Goal: Task Accomplishment & Management: Complete application form

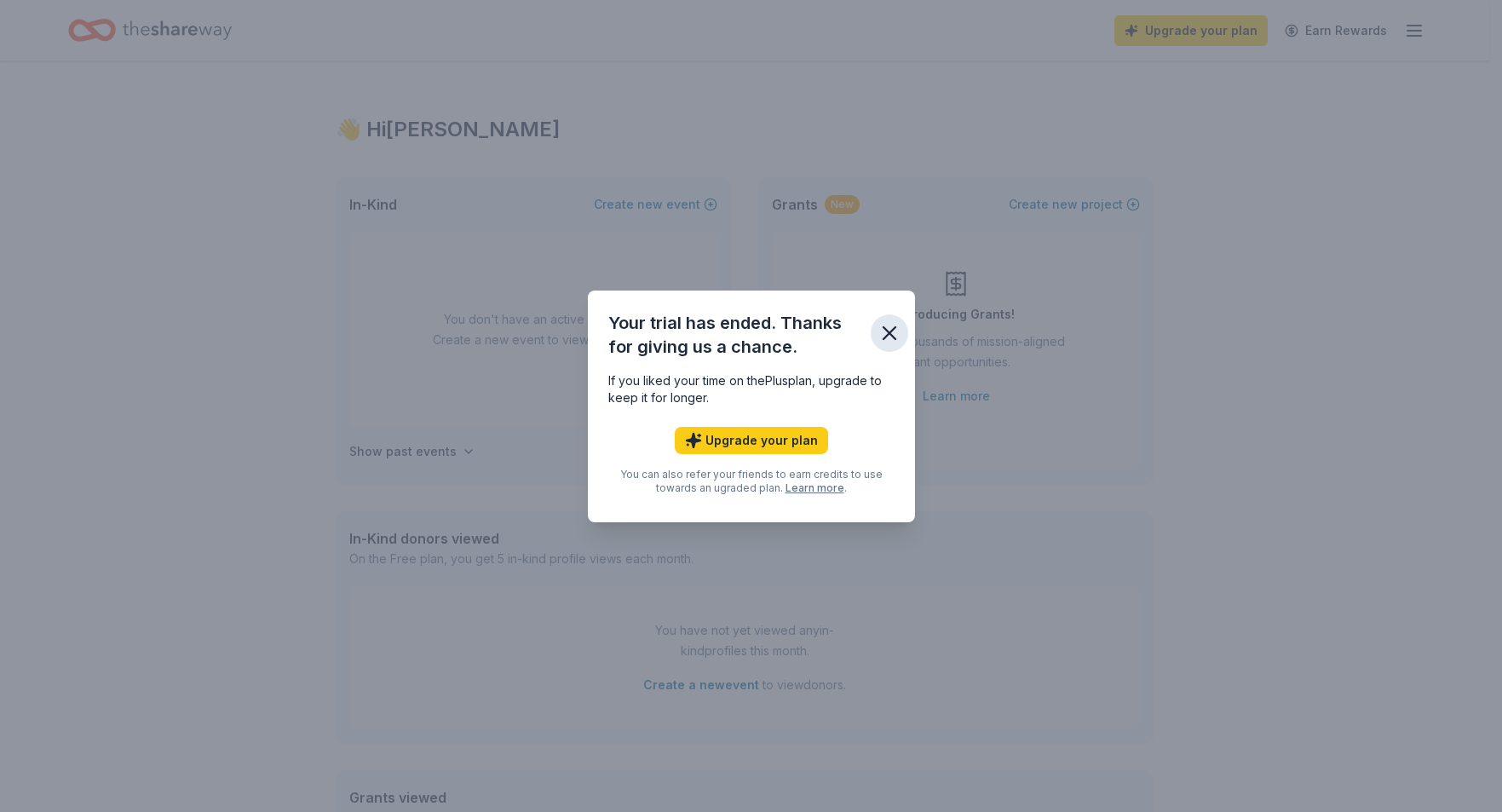
click at [887, 327] on icon "button" at bounding box center [889, 333] width 23 height 23
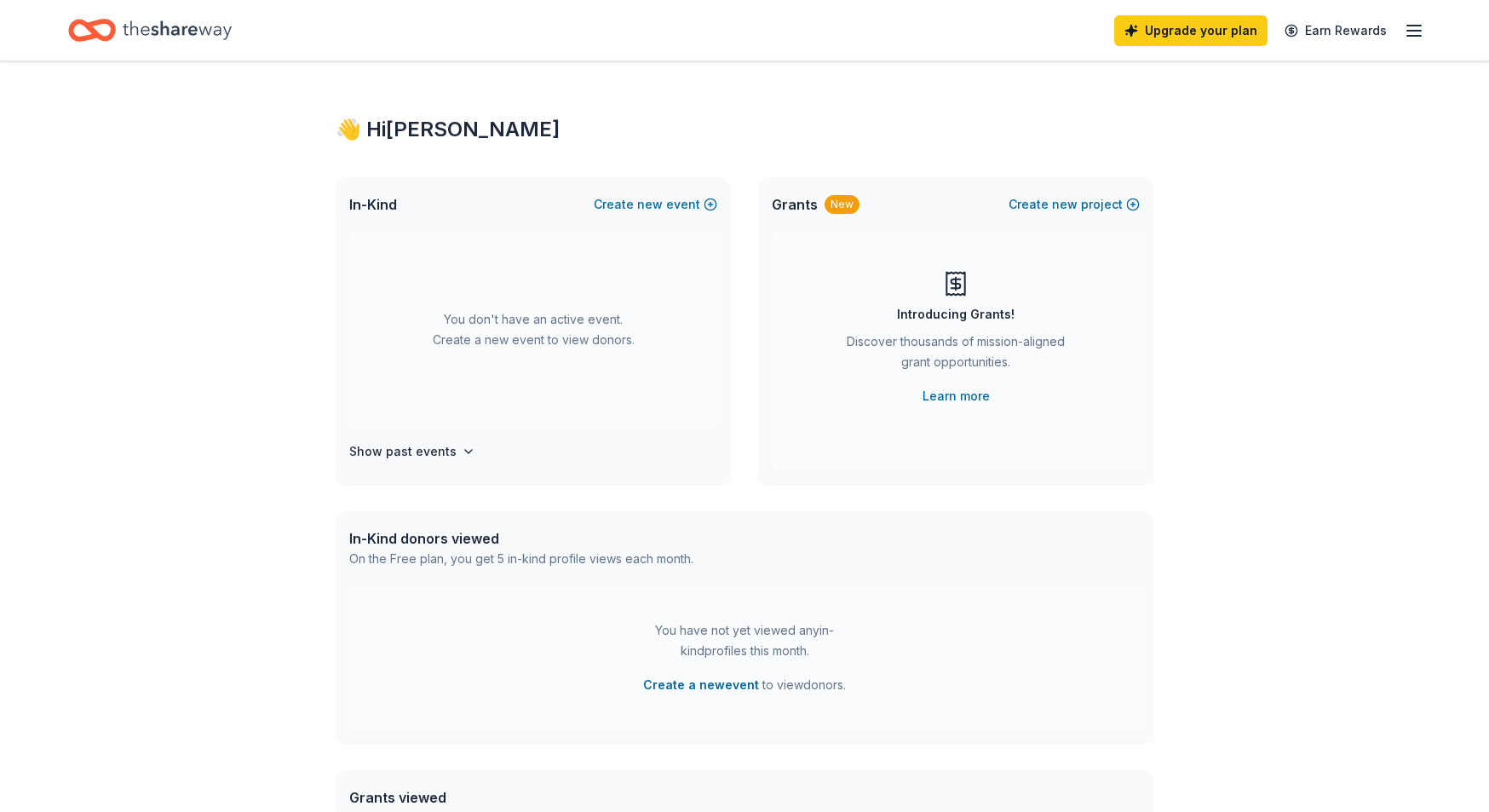
click at [1410, 29] on icon "button" at bounding box center [1414, 31] width 21 height 21
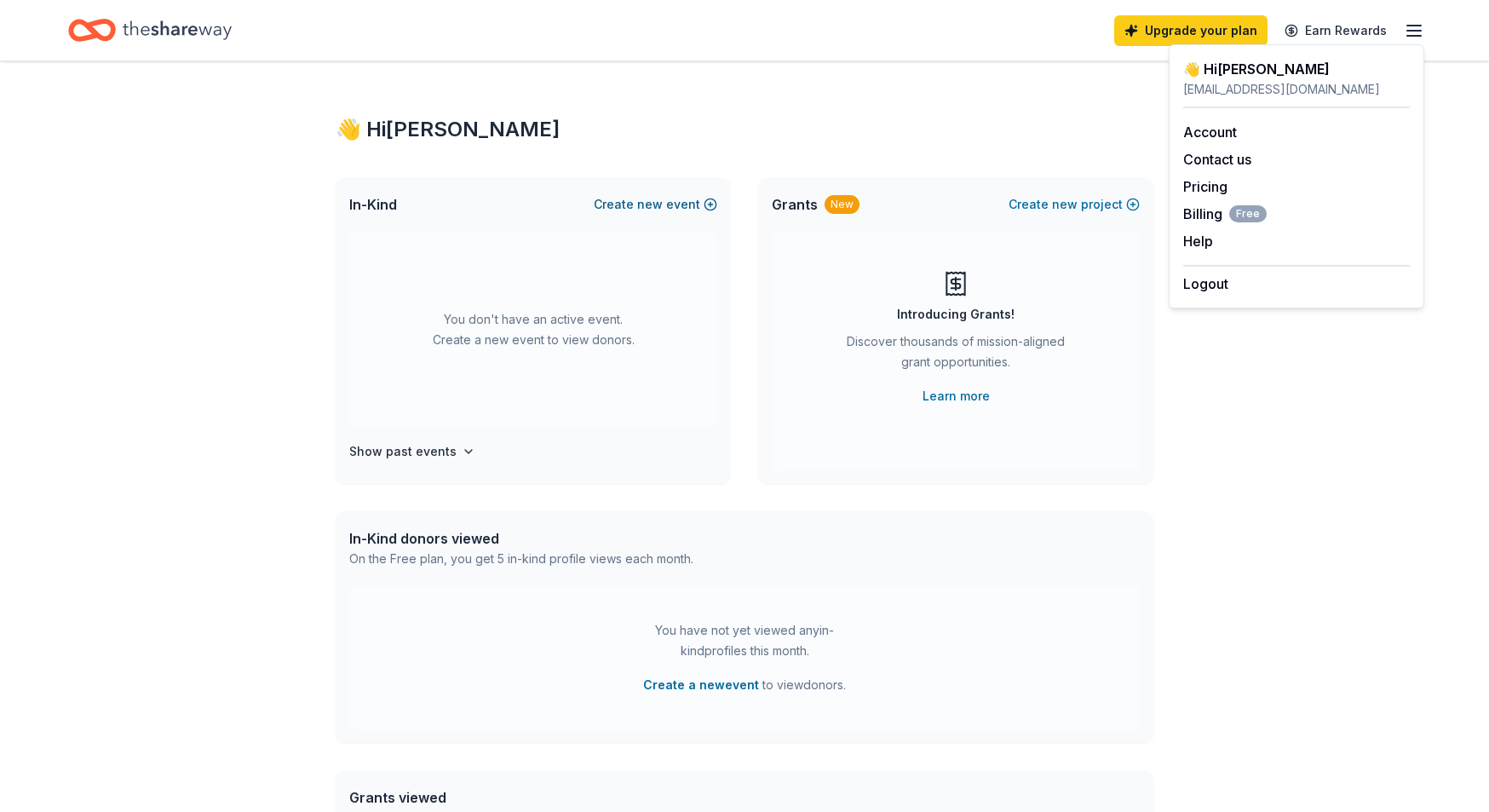
click at [634, 204] on button "Create new event" at bounding box center [655, 204] width 124 height 21
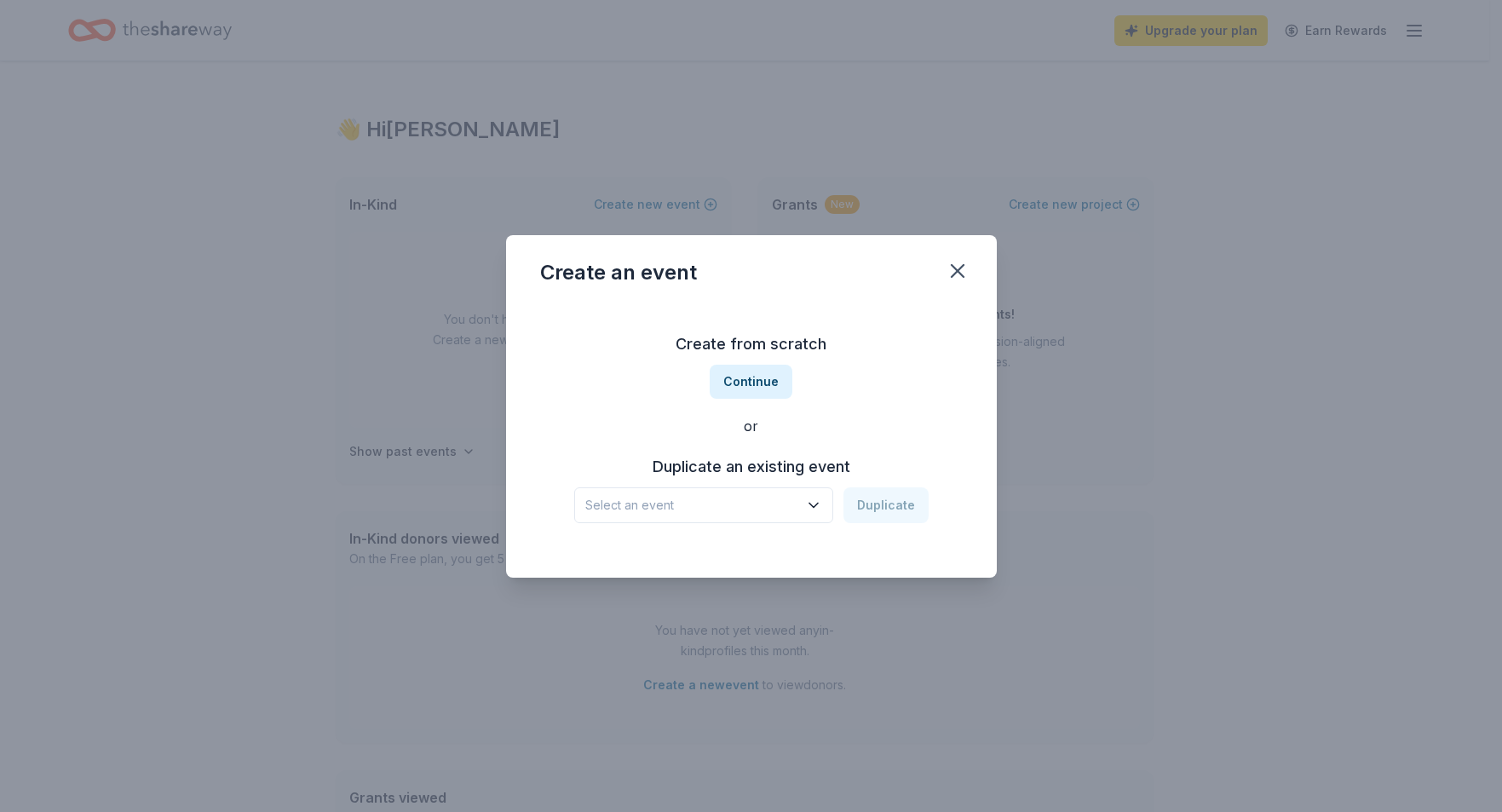
click at [810, 502] on icon "button" at bounding box center [813, 504] width 17 height 17
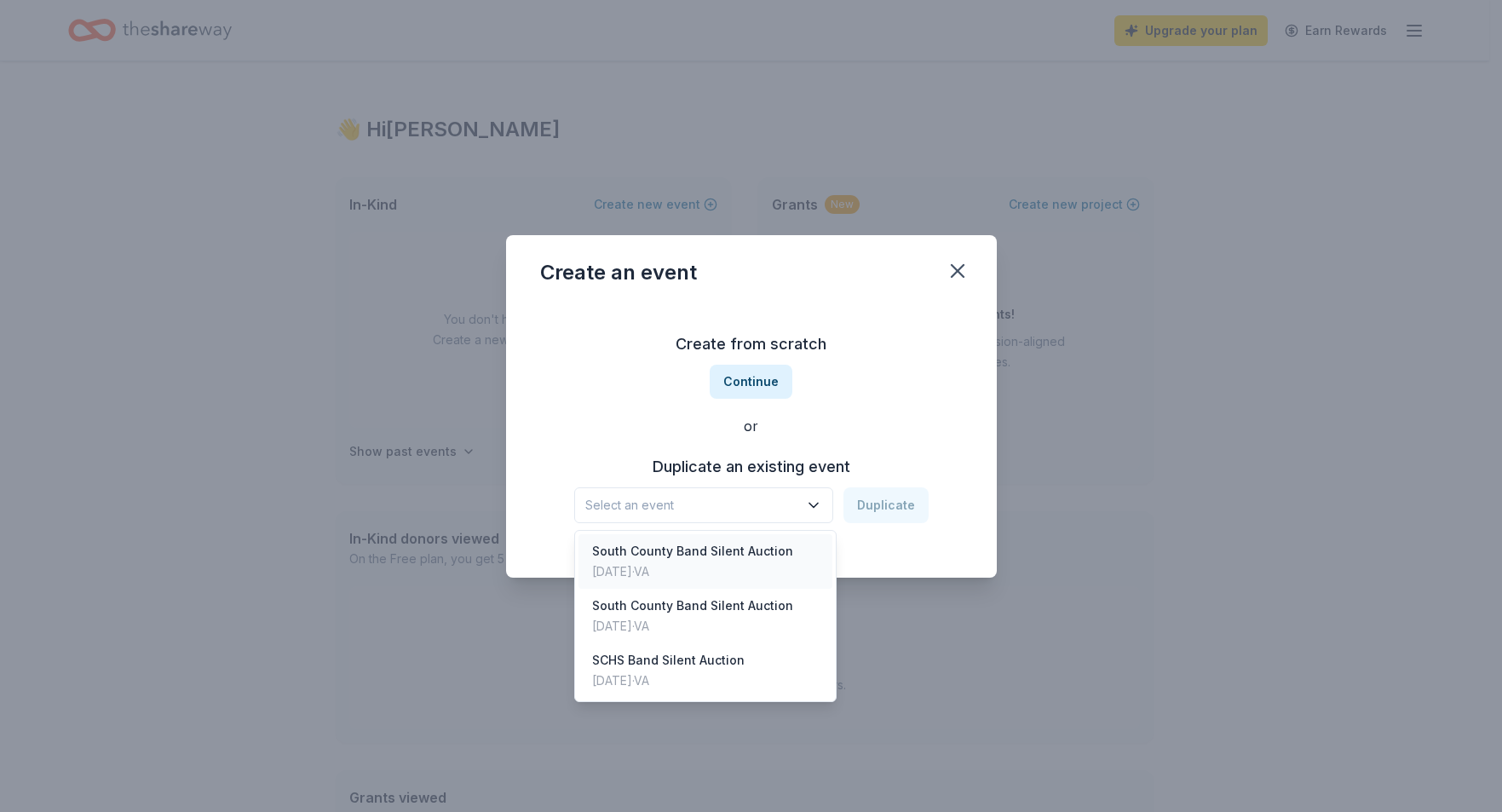
click at [765, 550] on div "South County Band Silent Auction" at bounding box center [692, 550] width 201 height 21
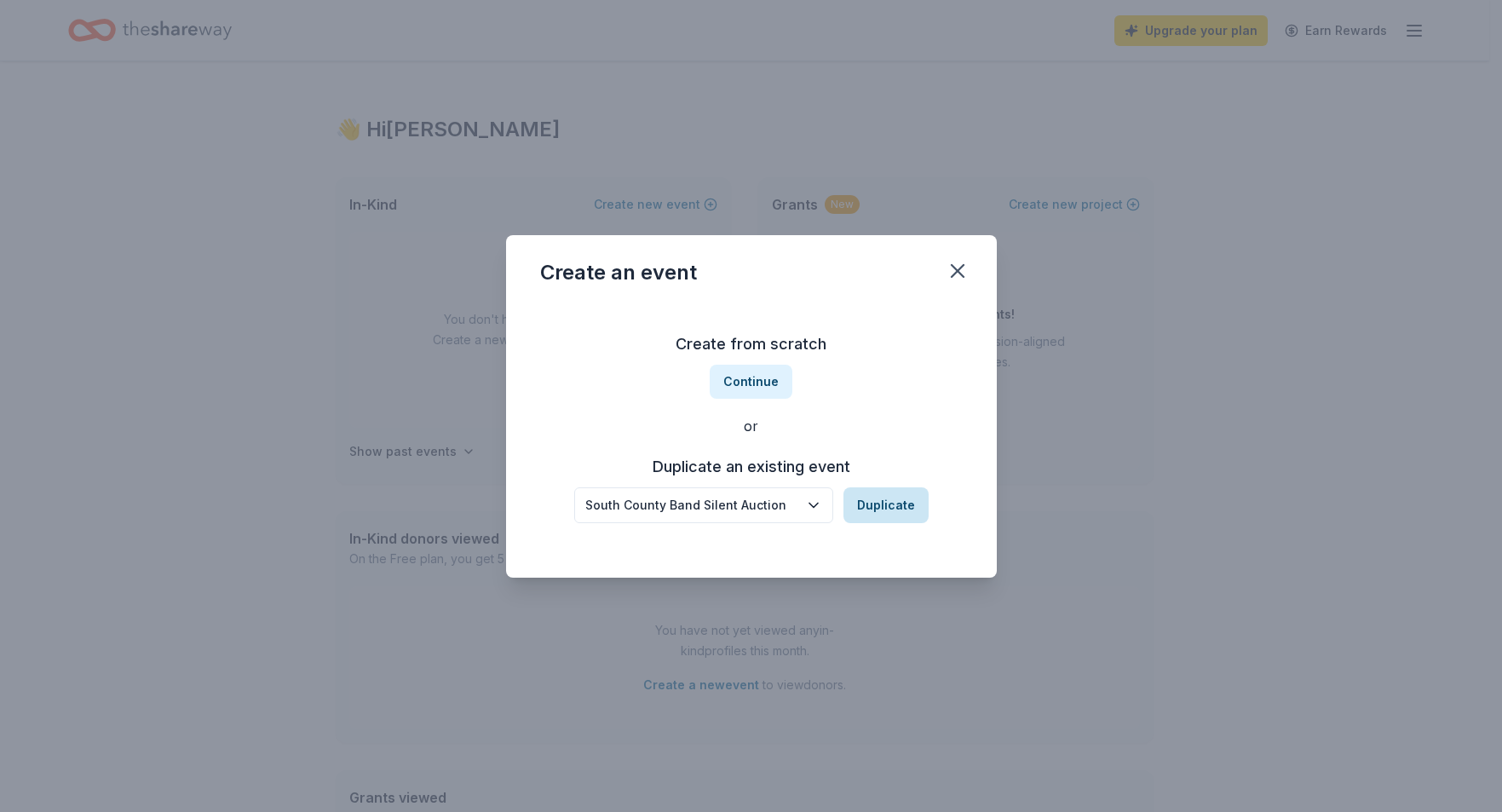
click at [874, 506] on button "Duplicate" at bounding box center [886, 505] width 85 height 36
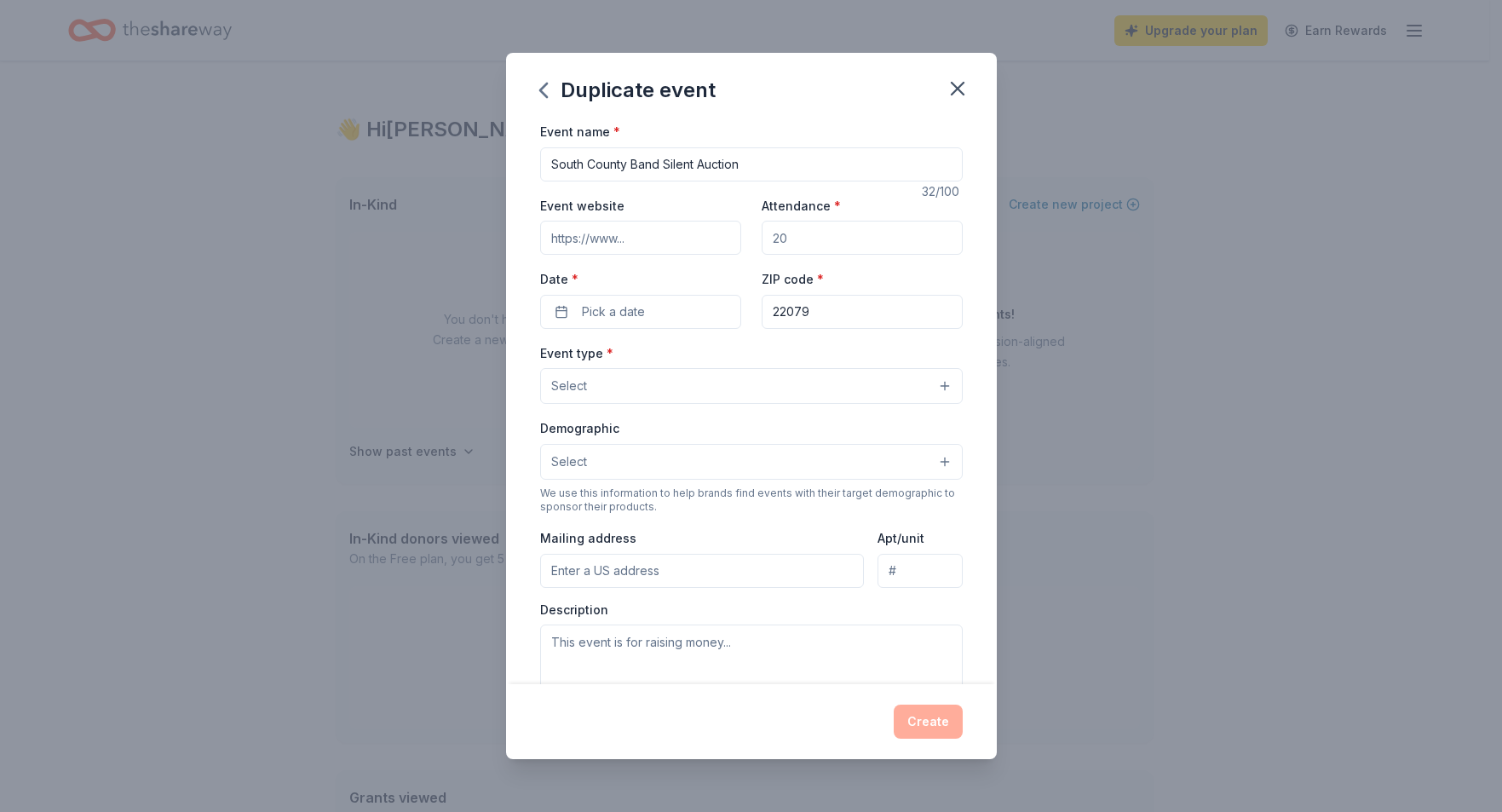
click at [633, 243] on input "Event website" at bounding box center [641, 238] width 201 height 34
type input "[DOMAIN_NAME]"
click at [842, 241] on input "Attendance *" at bounding box center [862, 238] width 201 height 34
click at [830, 241] on input "Attendance *" at bounding box center [862, 238] width 201 height 34
drag, startPoint x: 788, startPoint y: 241, endPoint x: 759, endPoint y: 236, distance: 29.4
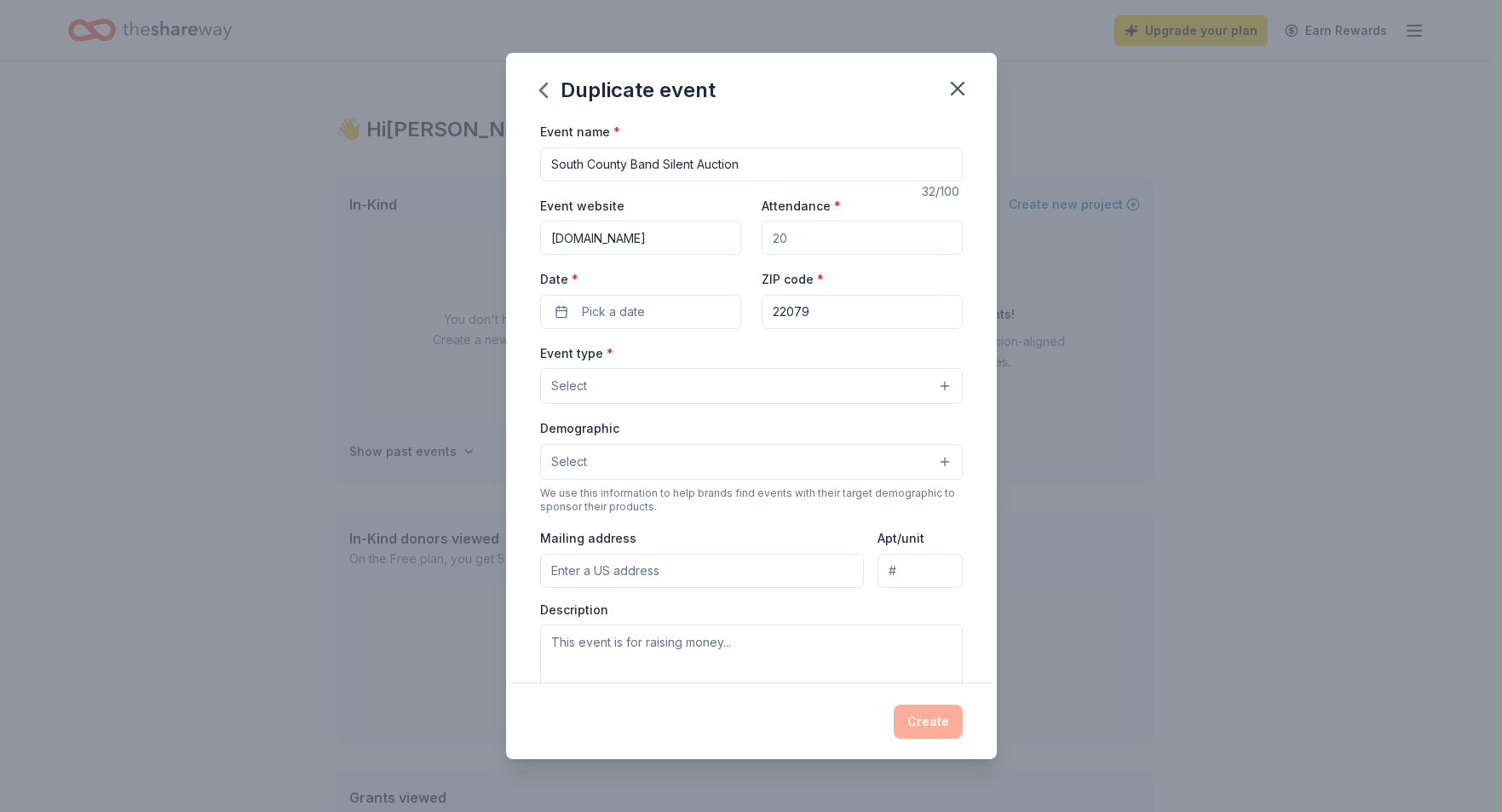
click at [762, 236] on input "Attendance *" at bounding box center [862, 238] width 201 height 34
type input "400"
click at [647, 304] on button "Pick a date" at bounding box center [641, 312] width 201 height 34
click at [728, 358] on button "Go to next month" at bounding box center [729, 356] width 23 height 23
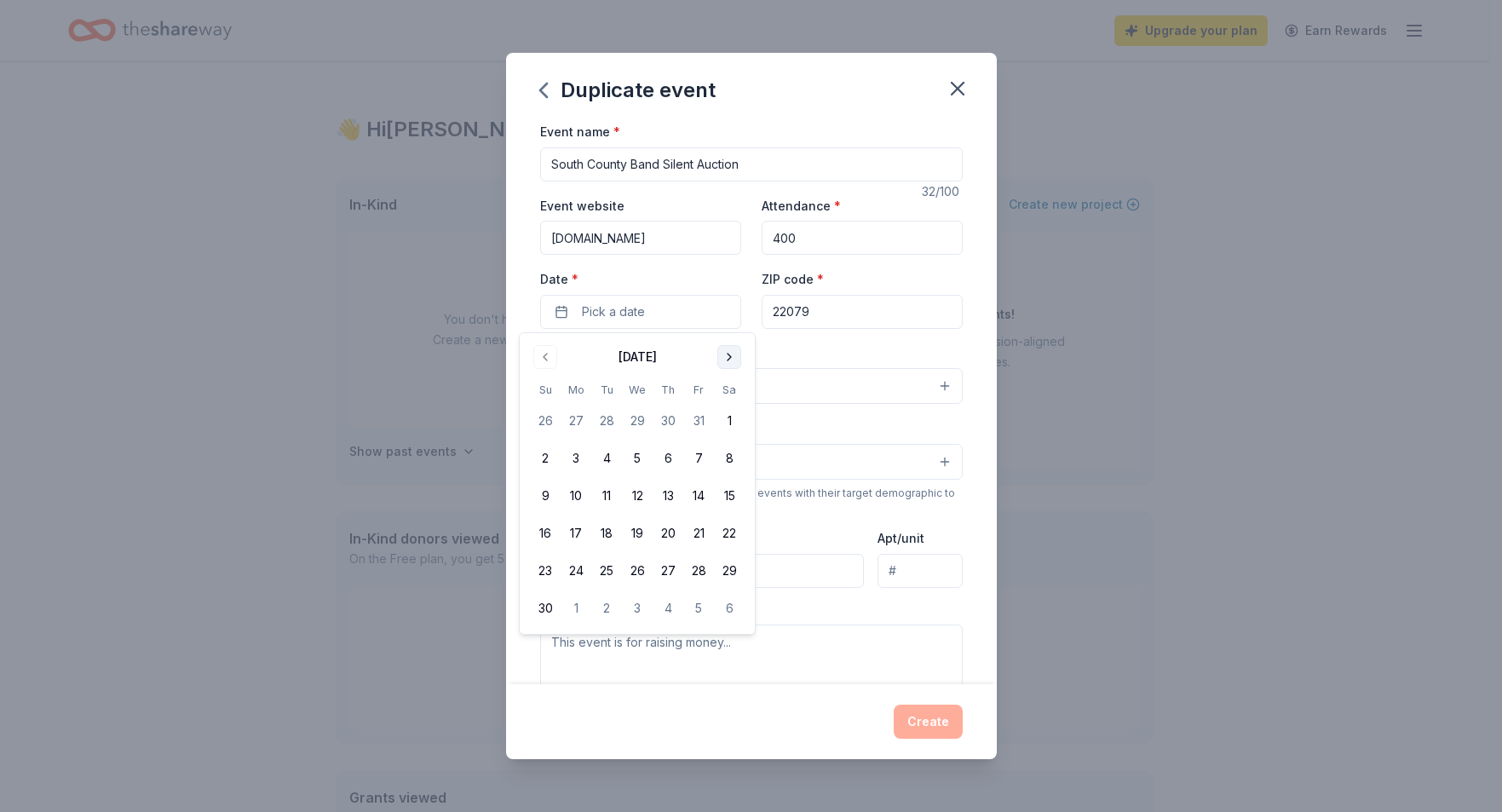
click at [728, 358] on button "Go to next month" at bounding box center [729, 356] width 23 height 23
click at [729, 462] on button "13" at bounding box center [729, 458] width 31 height 31
click at [966, 286] on div "Event name * South County Band Silent Auction 32 /100 Event website [DOMAIN_NAM…" at bounding box center [752, 402] width 491 height 563
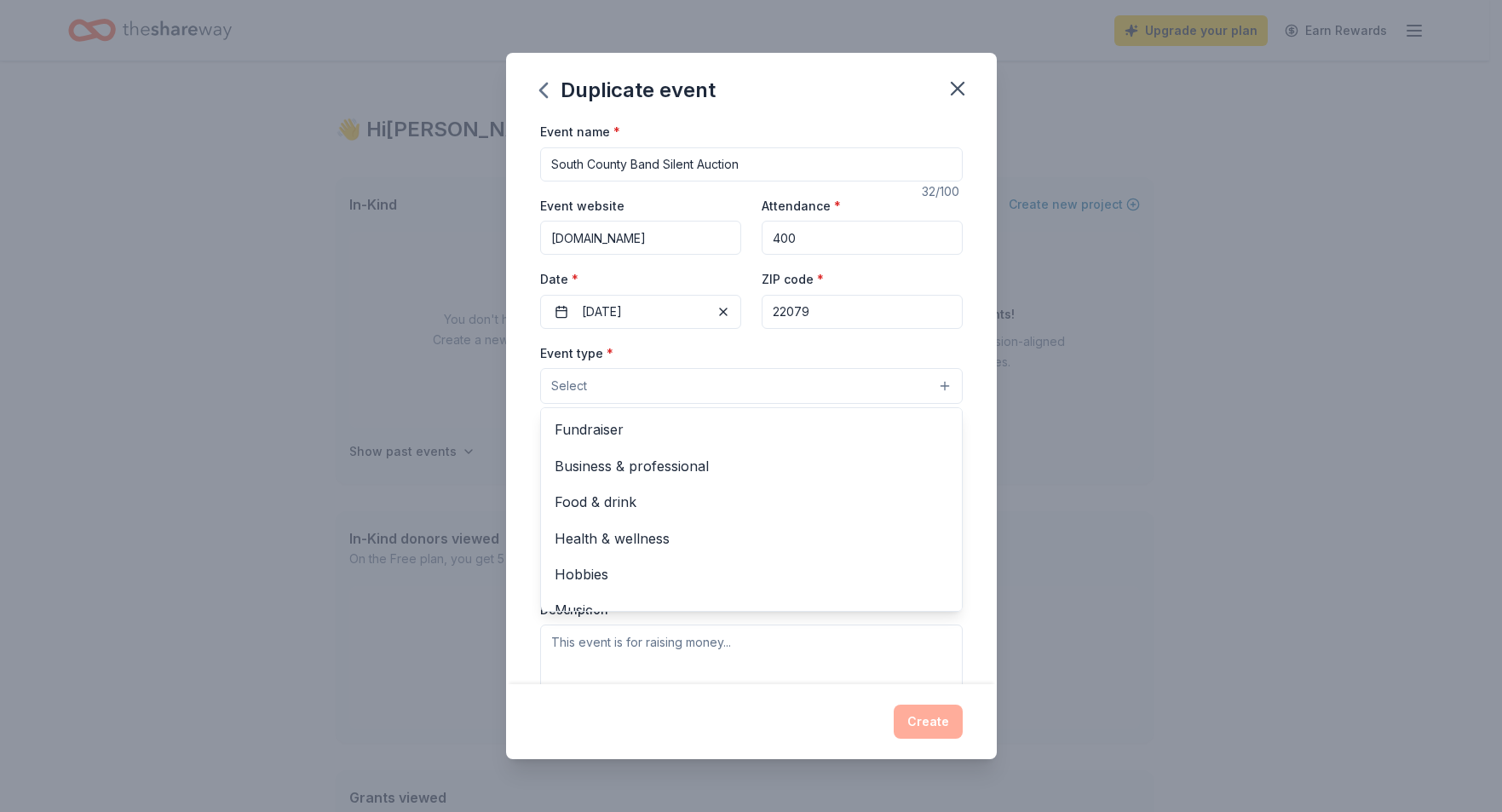
click at [932, 387] on button "Select" at bounding box center [752, 386] width 422 height 36
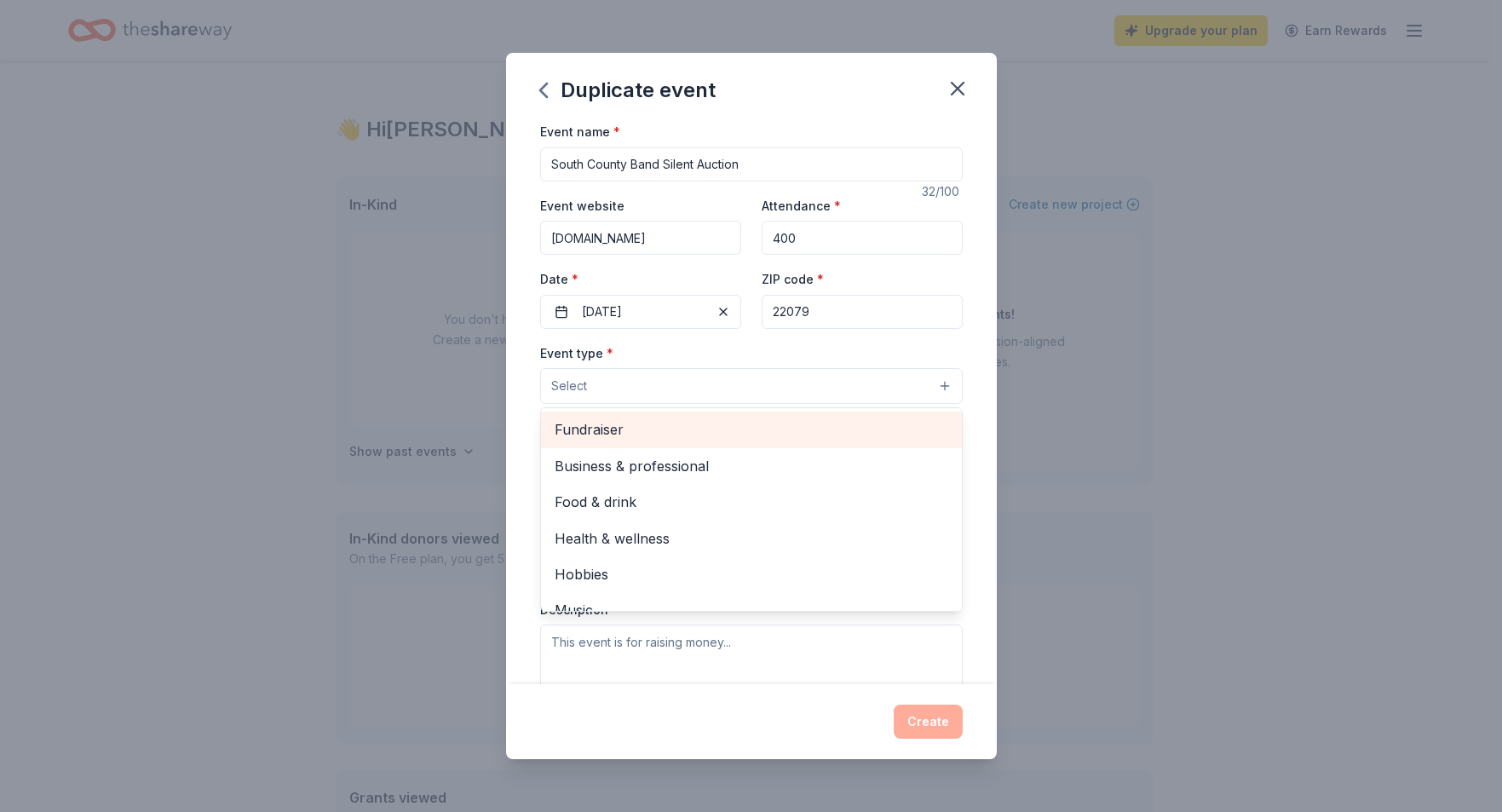
click at [617, 430] on span "Fundraiser" at bounding box center [752, 429] width 394 height 23
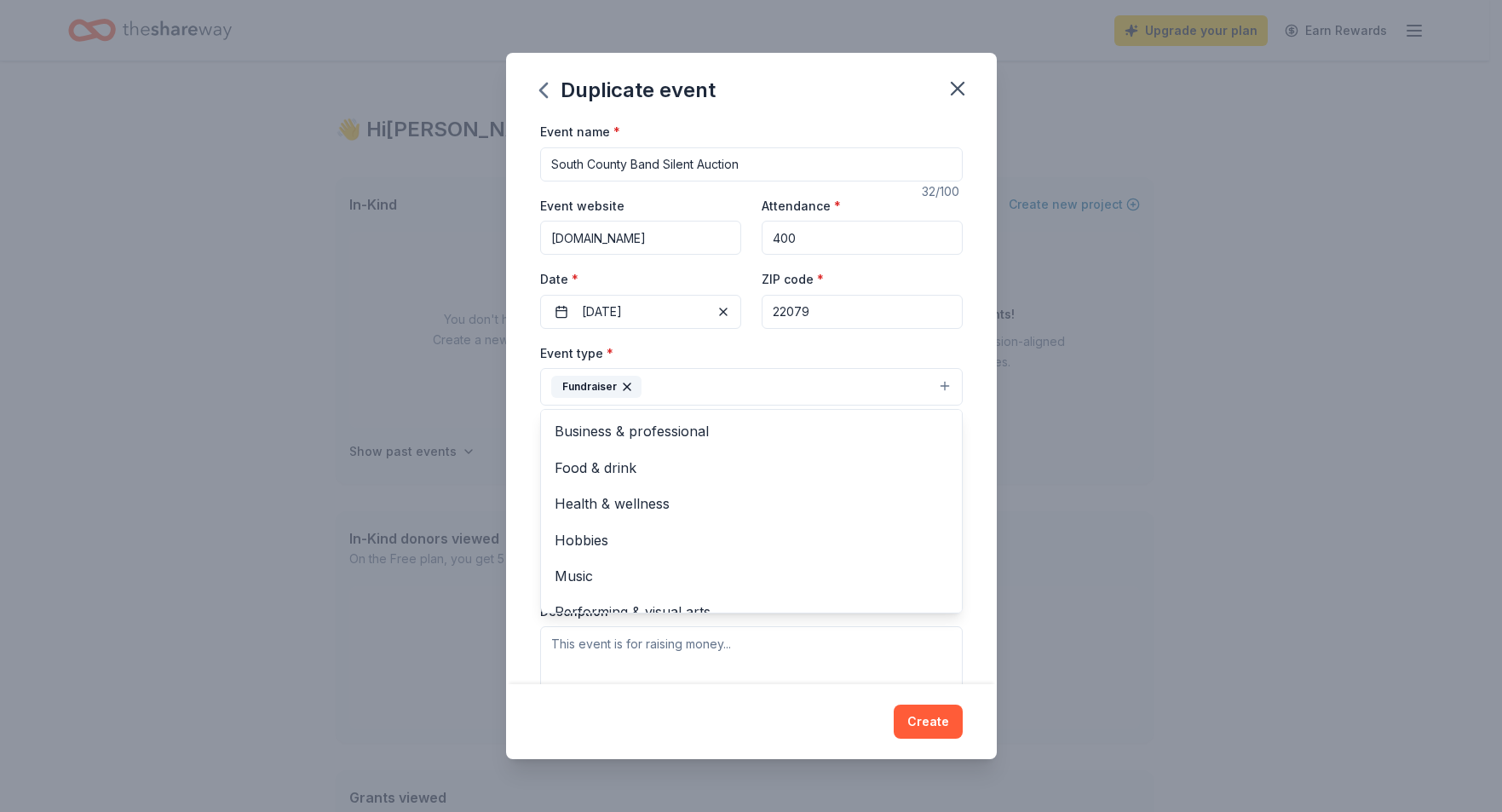
click at [954, 342] on div "Event name * South County Band Silent Auction 32 /100 Event website [DOMAIN_NAM…" at bounding box center [752, 402] width 491 height 563
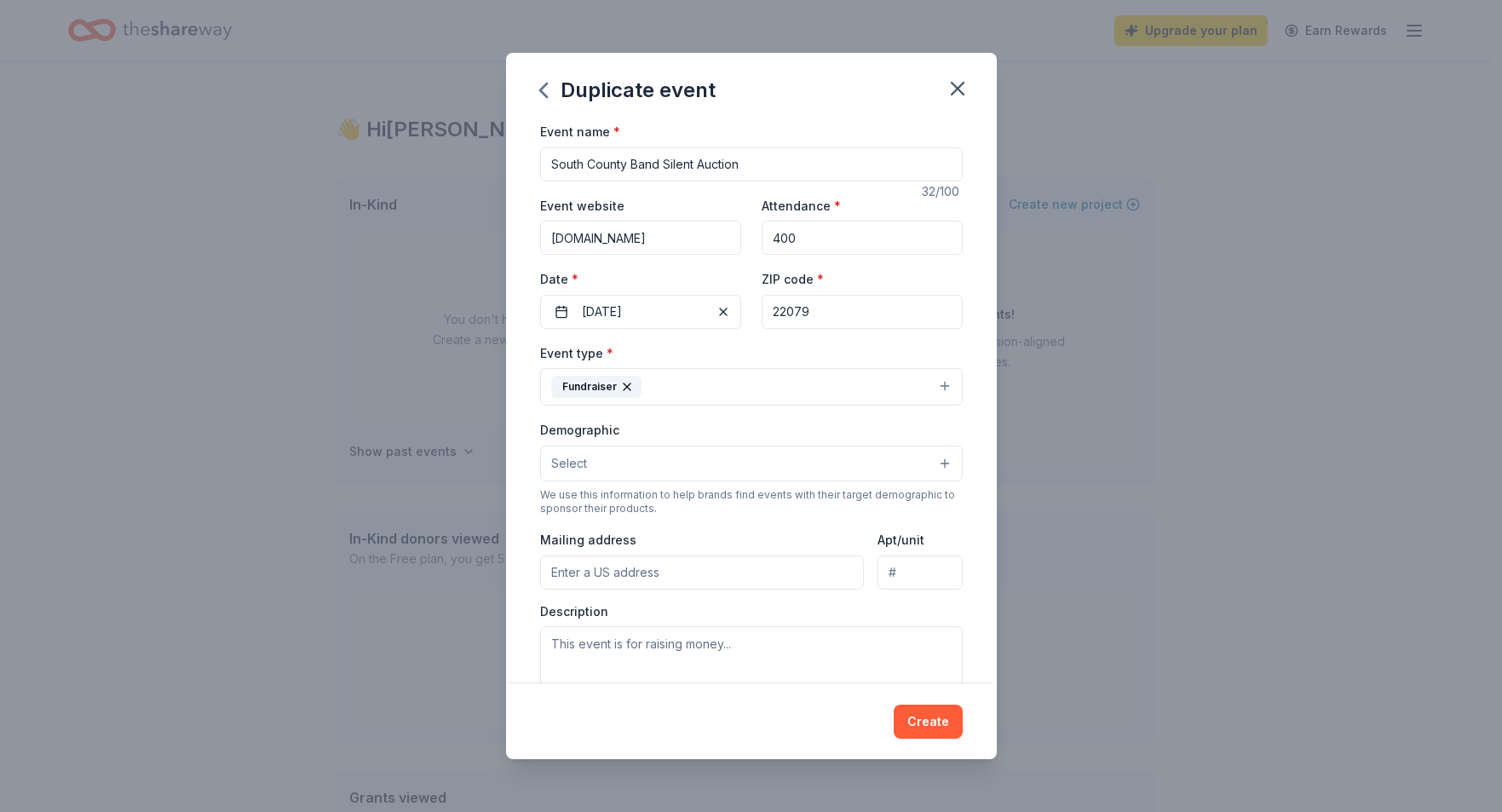
click at [758, 470] on button "Select" at bounding box center [752, 464] width 422 height 36
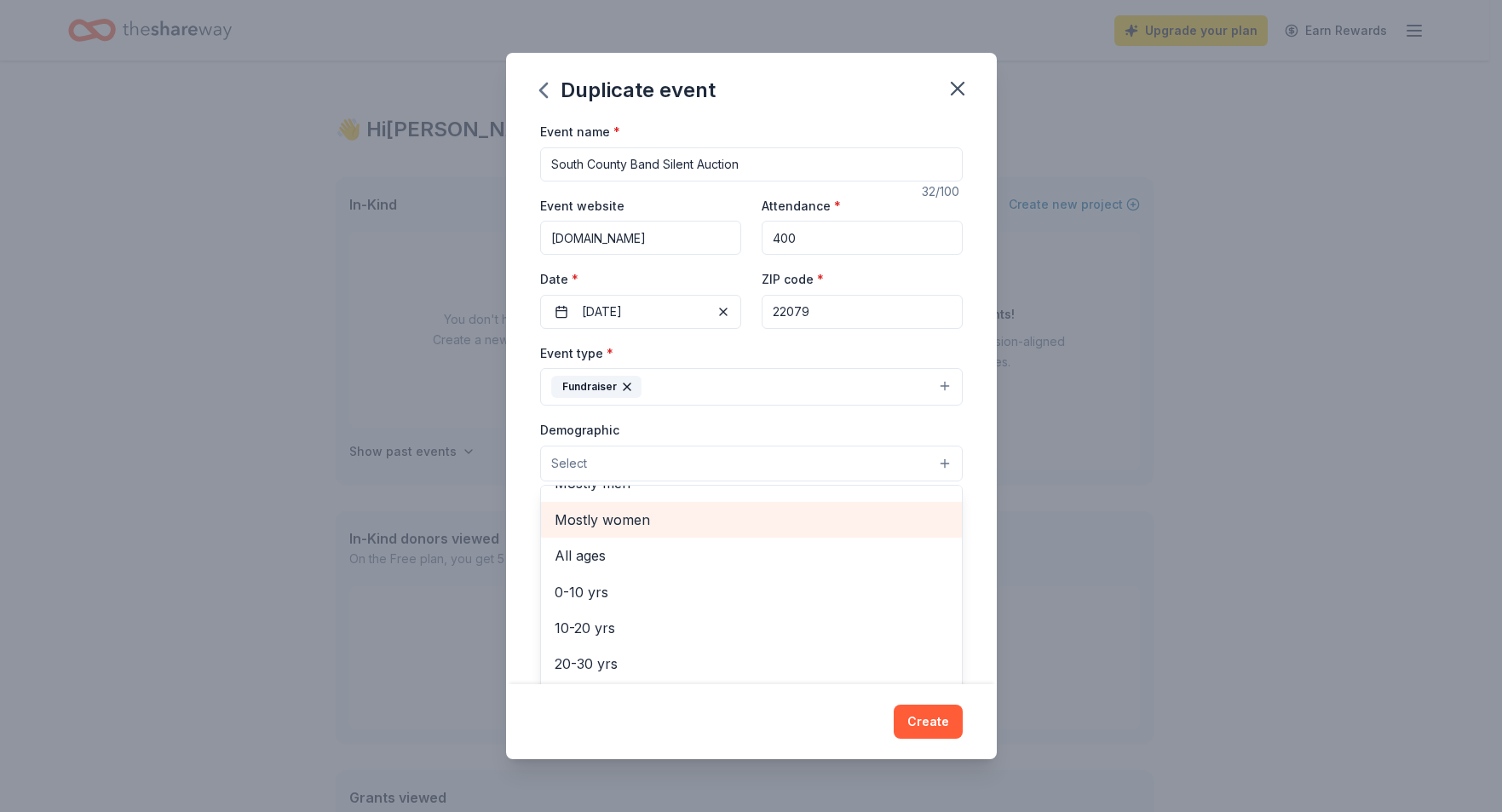
scroll to position [80, 0]
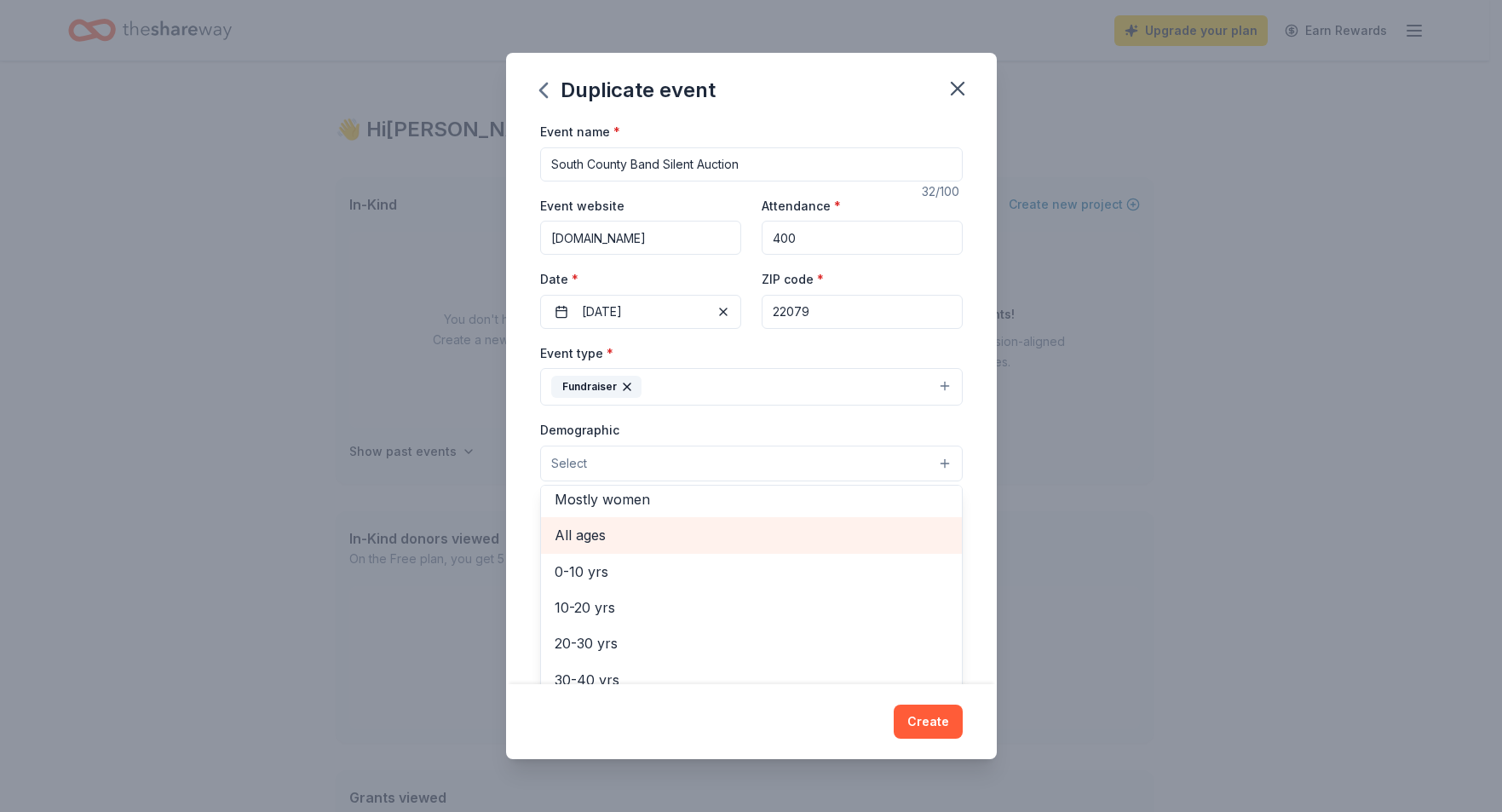
click at [568, 531] on span "All ages" at bounding box center [752, 535] width 394 height 23
click at [969, 464] on div "Event name * South County Band Silent Auction 32 /100 Event website [DOMAIN_NAM…" at bounding box center [752, 402] width 491 height 563
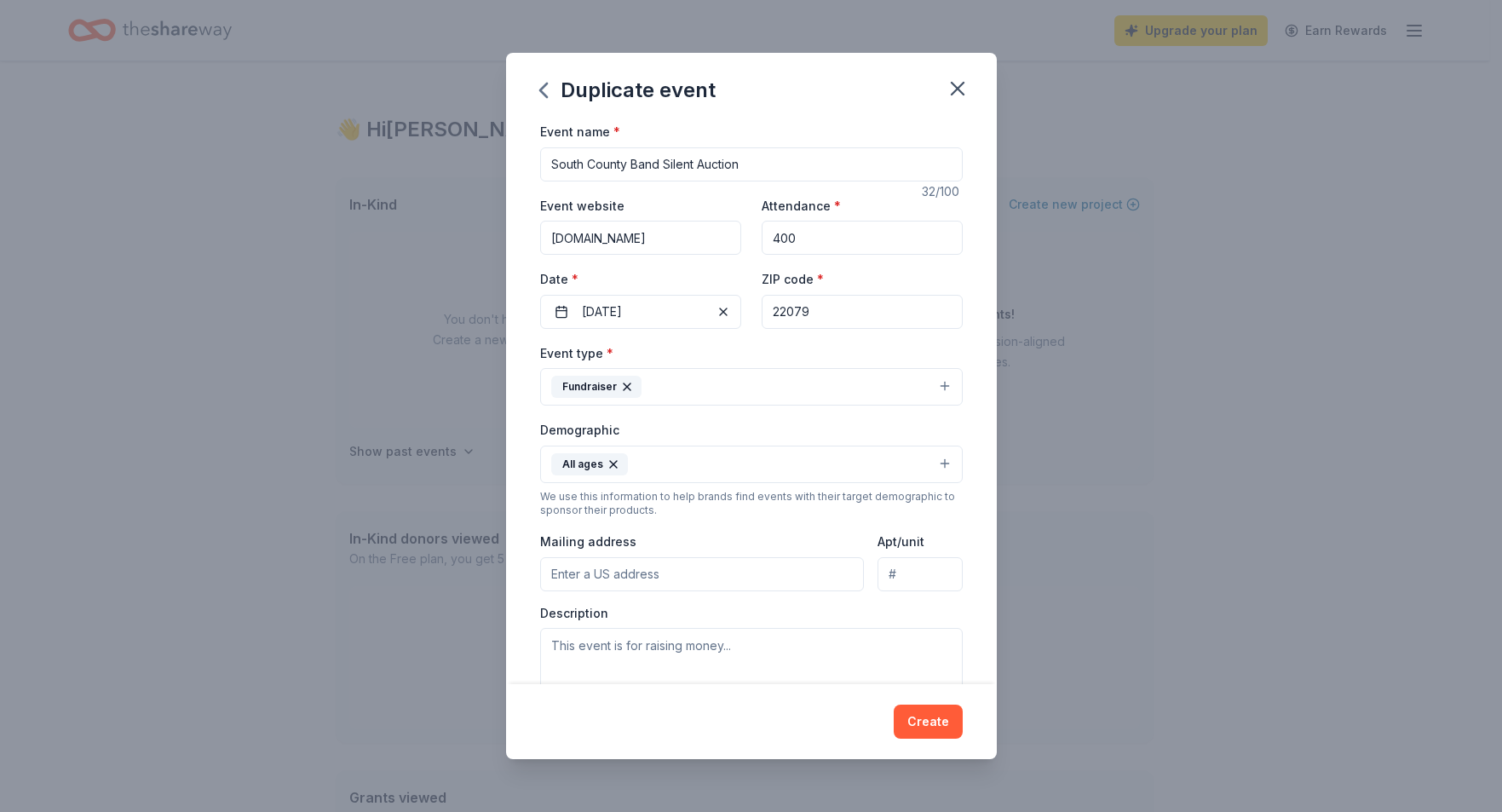
click at [753, 577] on input "Mailing address" at bounding box center [703, 574] width 325 height 34
type input "[STREET_ADDRESS]"
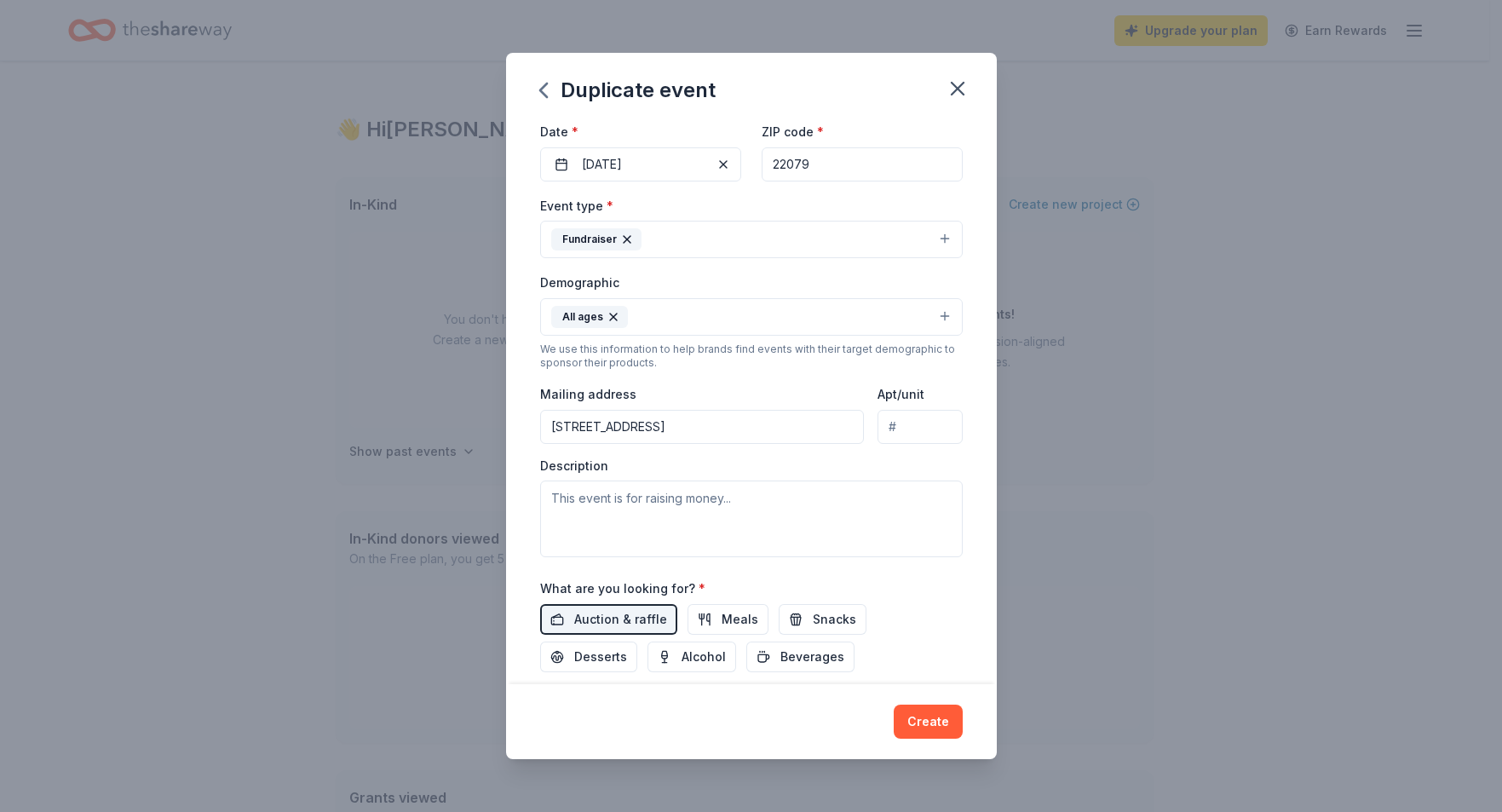
scroll to position [148, 0]
click at [553, 498] on textarea at bounding box center [752, 517] width 422 height 77
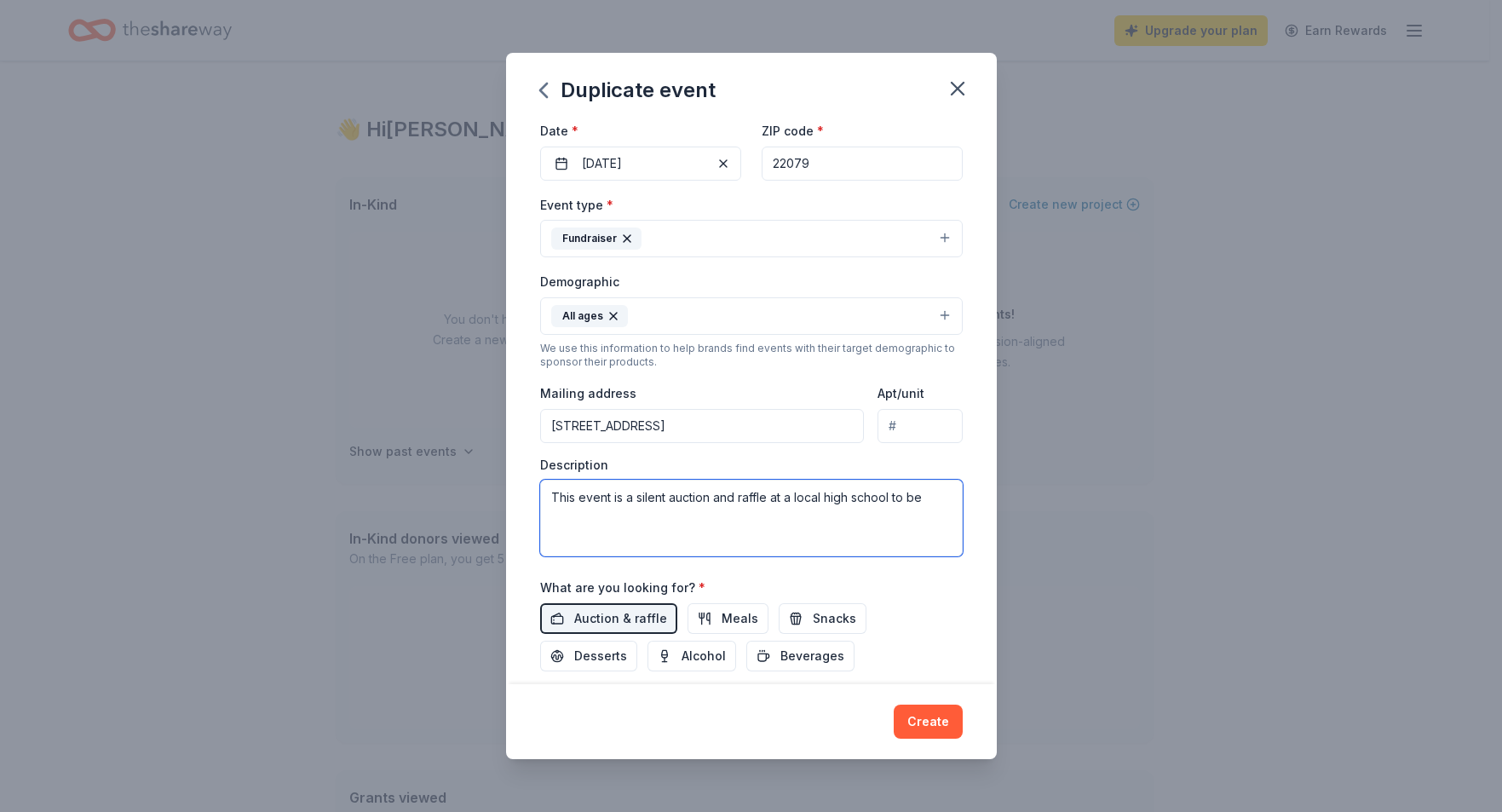
click at [552, 494] on textarea "This event is a silent auction and raffle at a local high school to be" at bounding box center [752, 517] width 422 height 77
drag, startPoint x: 866, startPoint y: 518, endPoint x: 875, endPoint y: 532, distance: 16.6
click at [875, 532] on textarea "South County High School Band will host its 10th annual silent auction and raff…" at bounding box center [752, 517] width 422 height 77
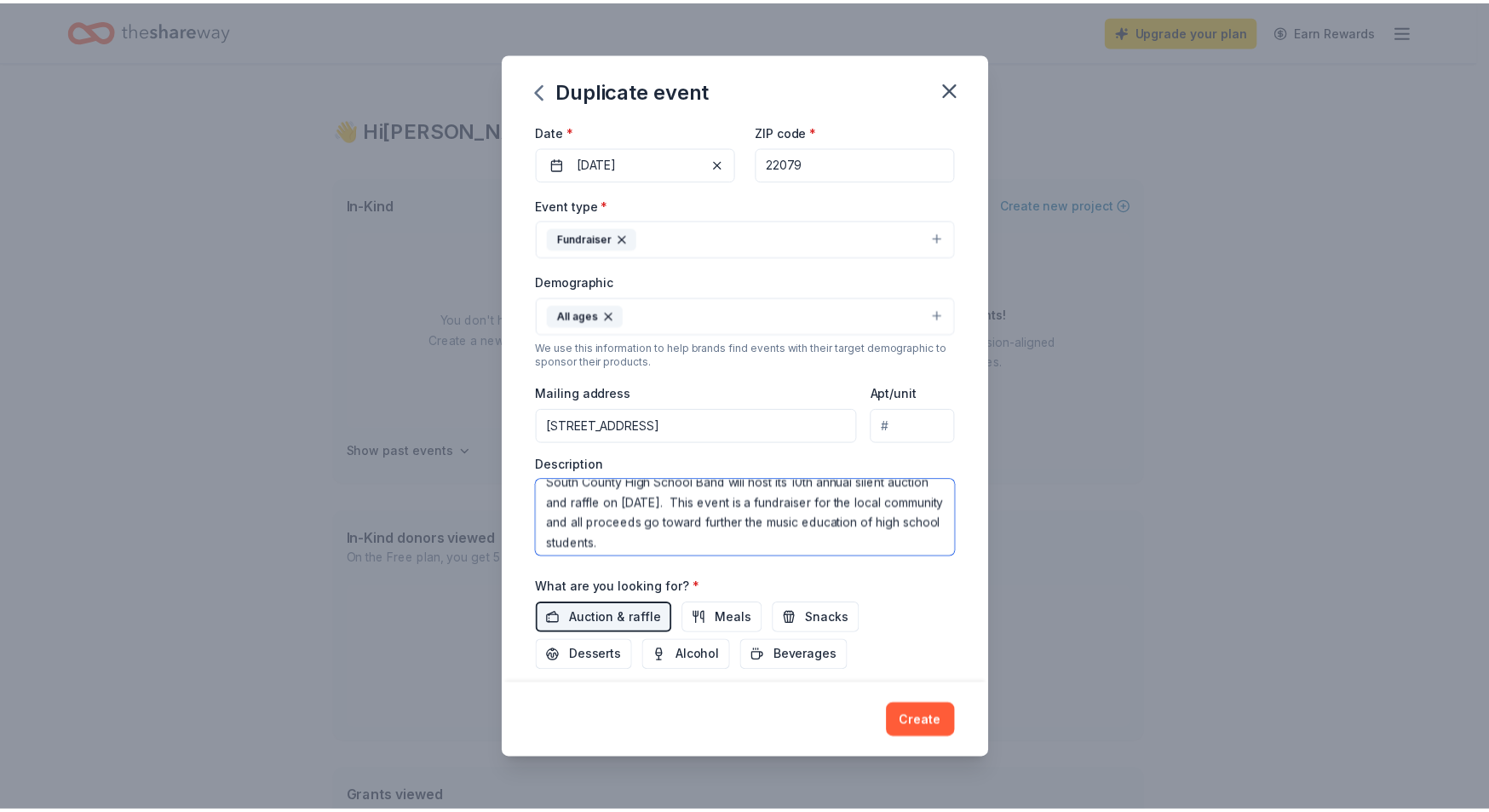
scroll to position [21, 0]
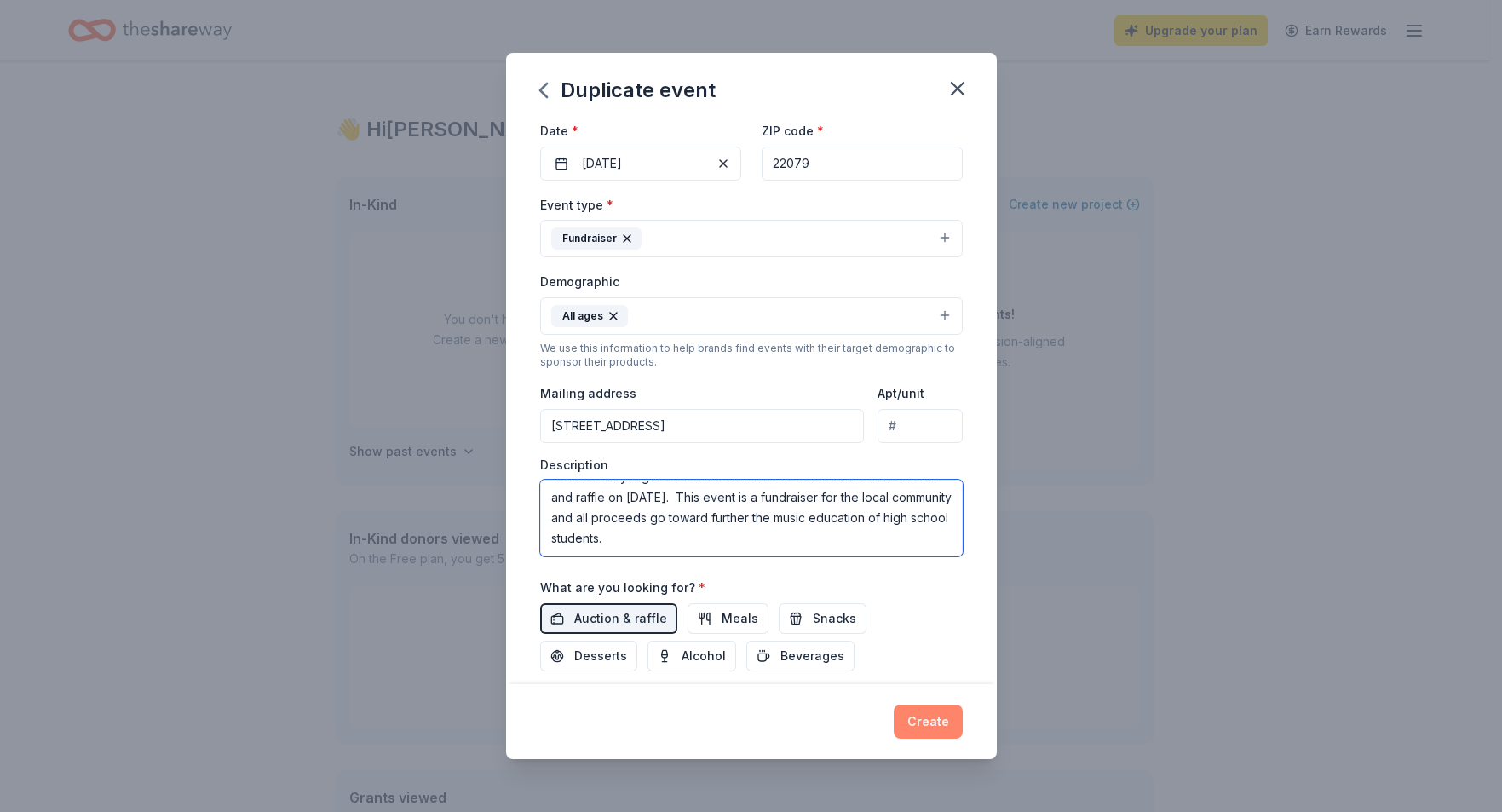
type textarea "South County High School Band will host its 10th annual silent auction and raff…"
click at [914, 716] on button "Create" at bounding box center [928, 722] width 69 height 34
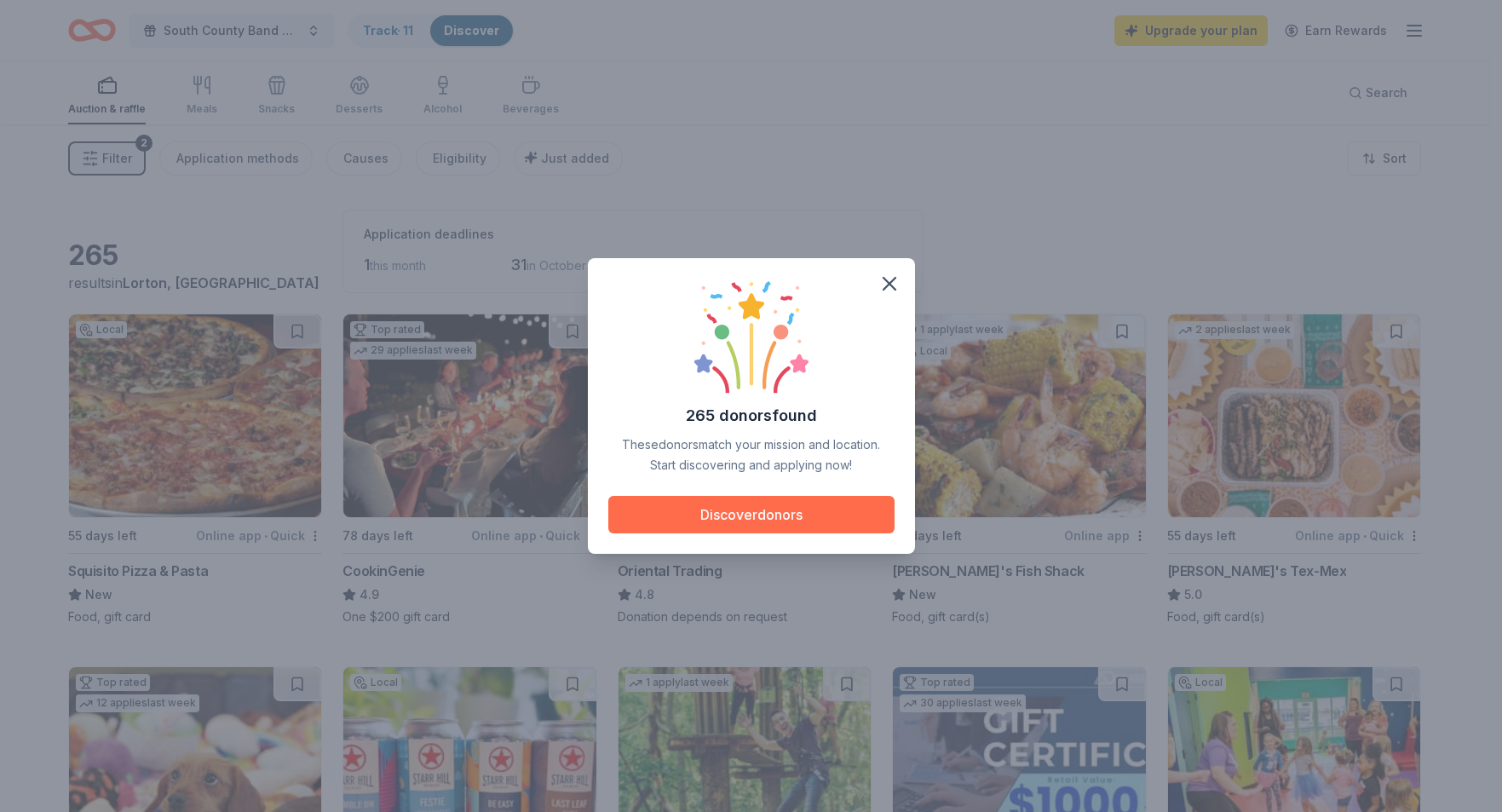
click at [770, 518] on button "Discover donors" at bounding box center [751, 514] width 286 height 38
